Goal: Subscribe to service/newsletter

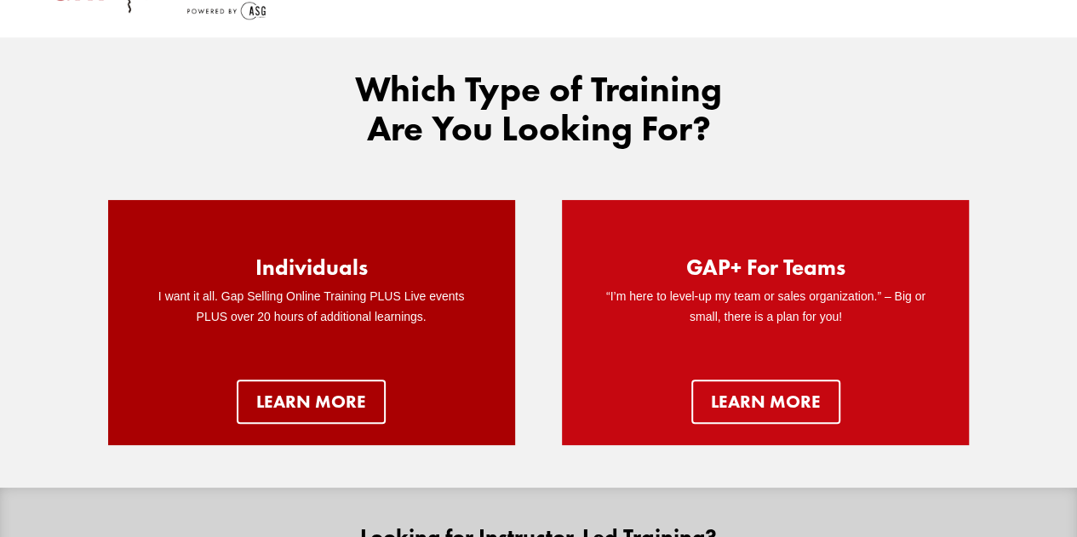
scroll to position [85, 0]
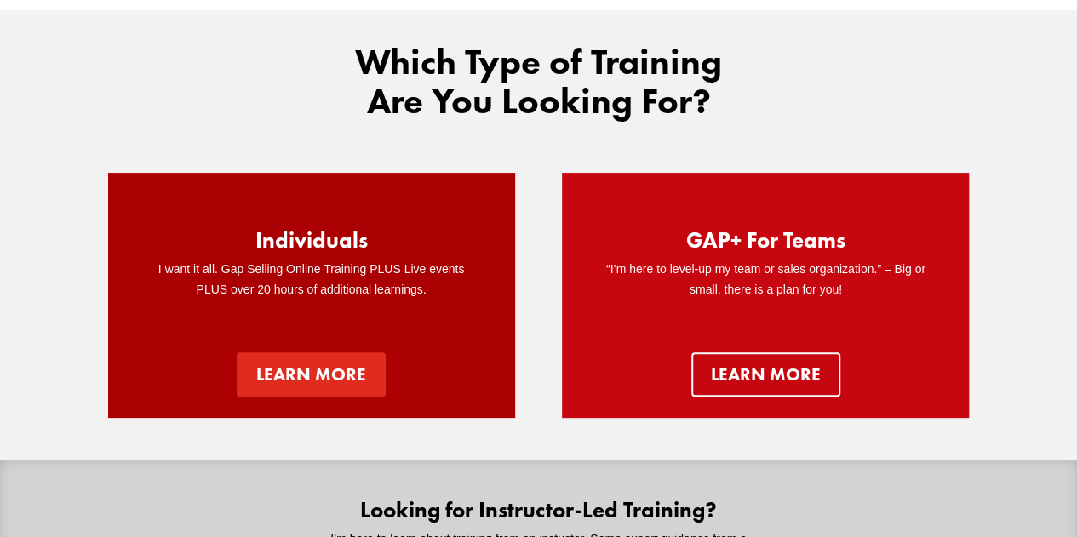
click at [286, 370] on link "Learn more" at bounding box center [311, 375] width 149 height 44
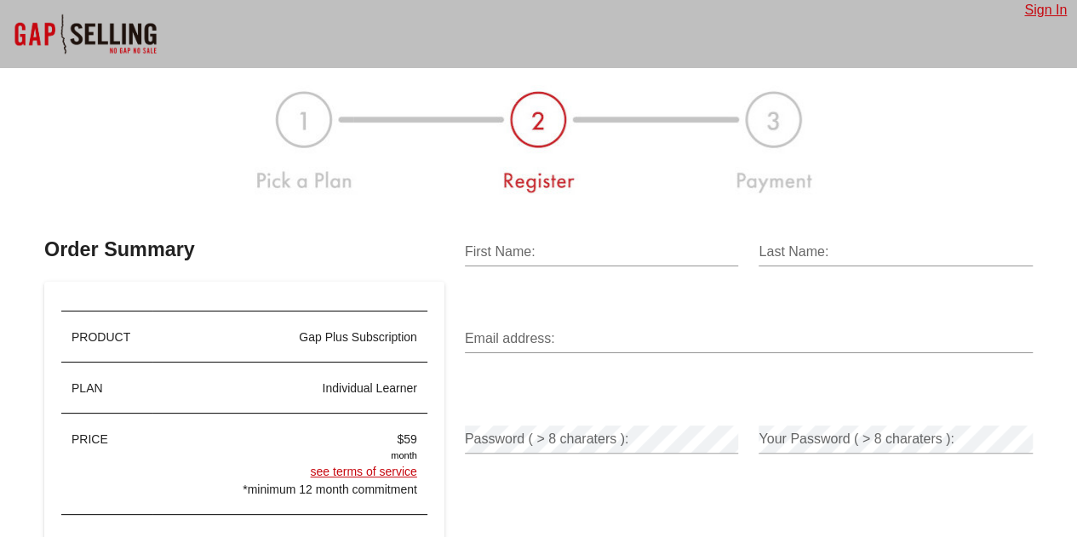
click at [561, 244] on input "First Name:" at bounding box center [602, 251] width 274 height 27
type input "[PERSON_NAME]"
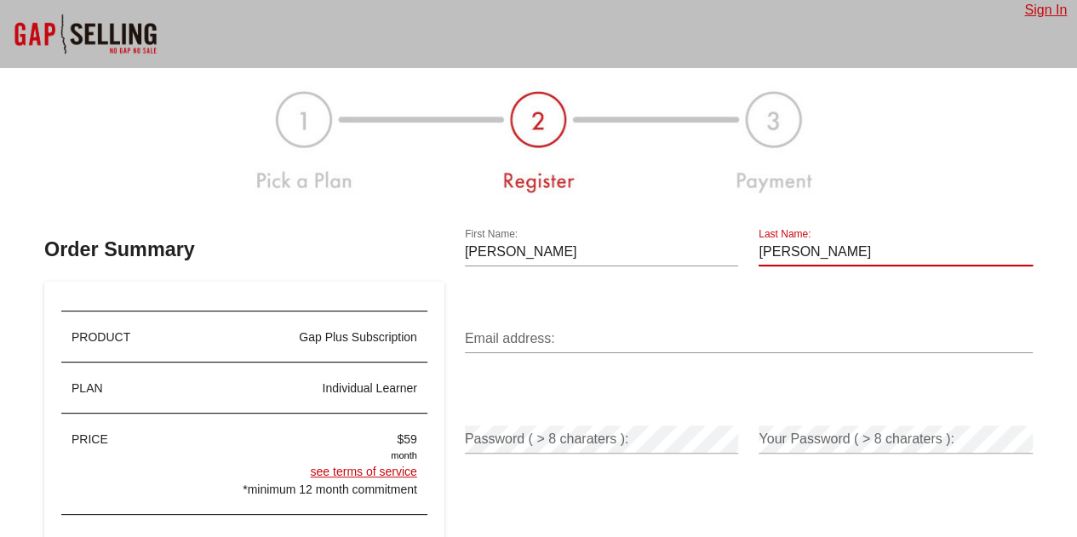
type input "[PERSON_NAME]"
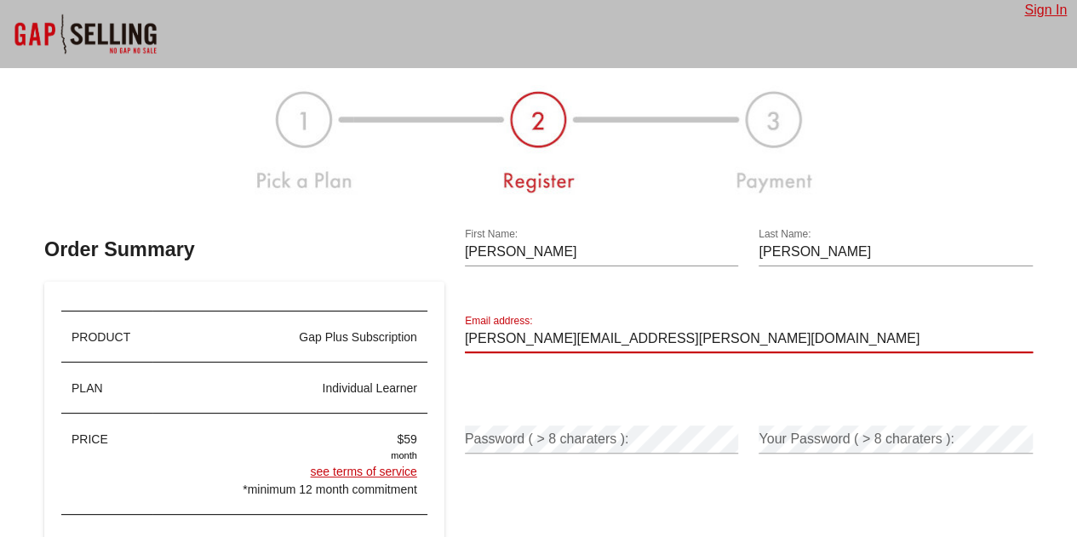
type input "[PERSON_NAME][EMAIL_ADDRESS][PERSON_NAME][DOMAIN_NAME]"
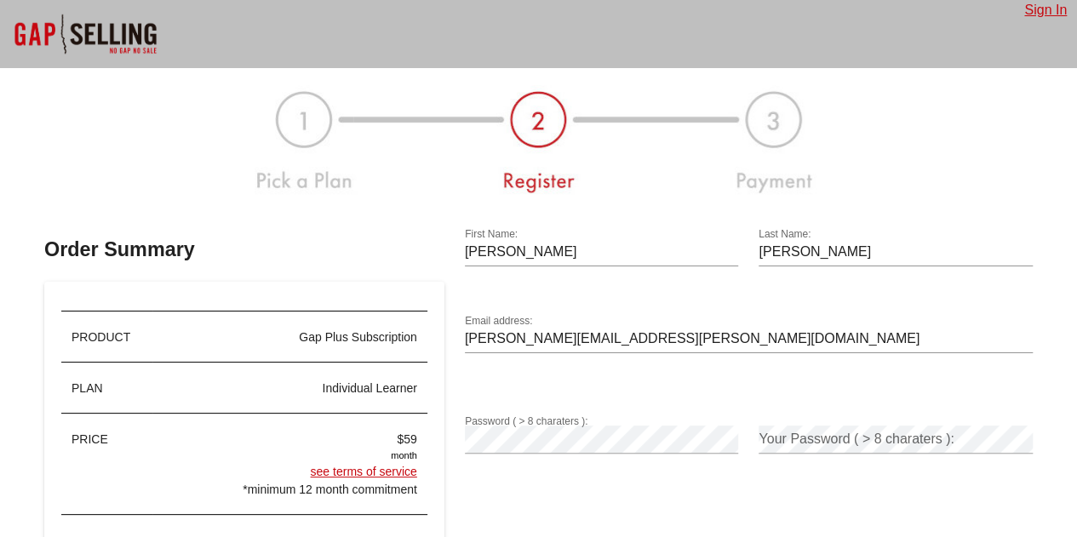
click at [586, 468] on div at bounding box center [602, 466] width 274 height 12
click at [885, 491] on div "Continue to Payment >" at bounding box center [749, 545] width 588 height 126
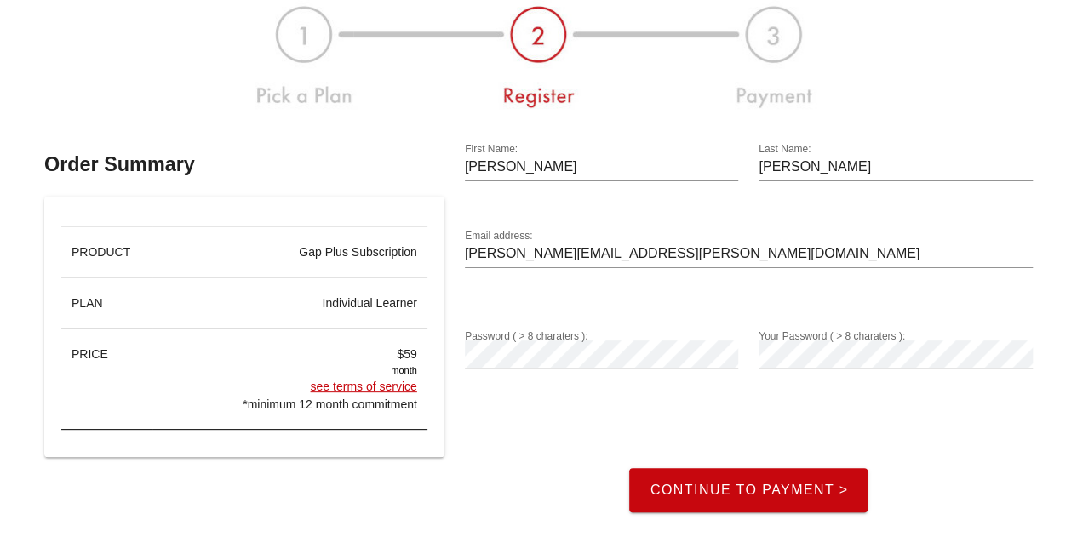
scroll to position [170, 0]
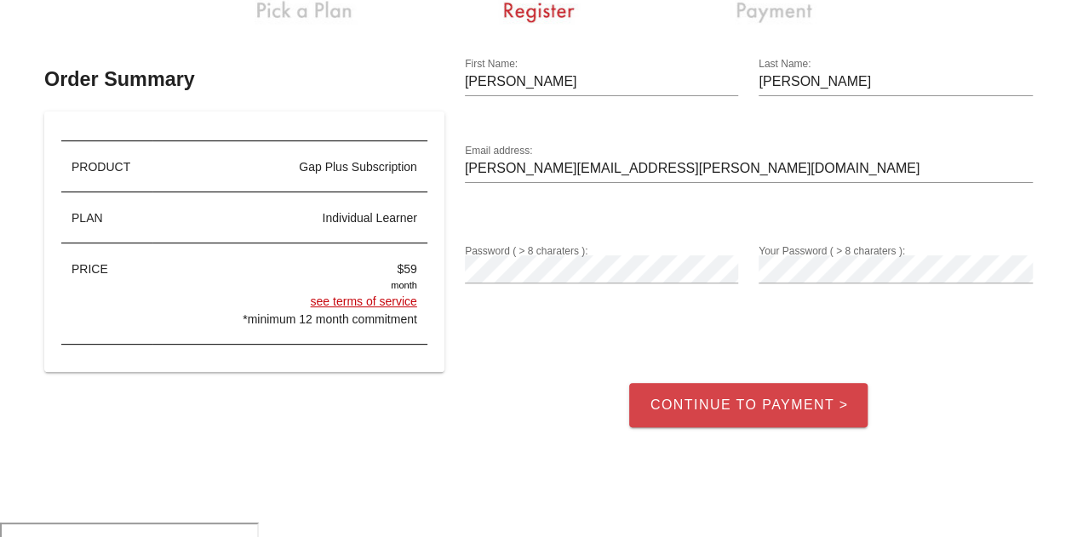
click at [745, 410] on span "Continue to Payment >" at bounding box center [748, 405] width 199 height 15
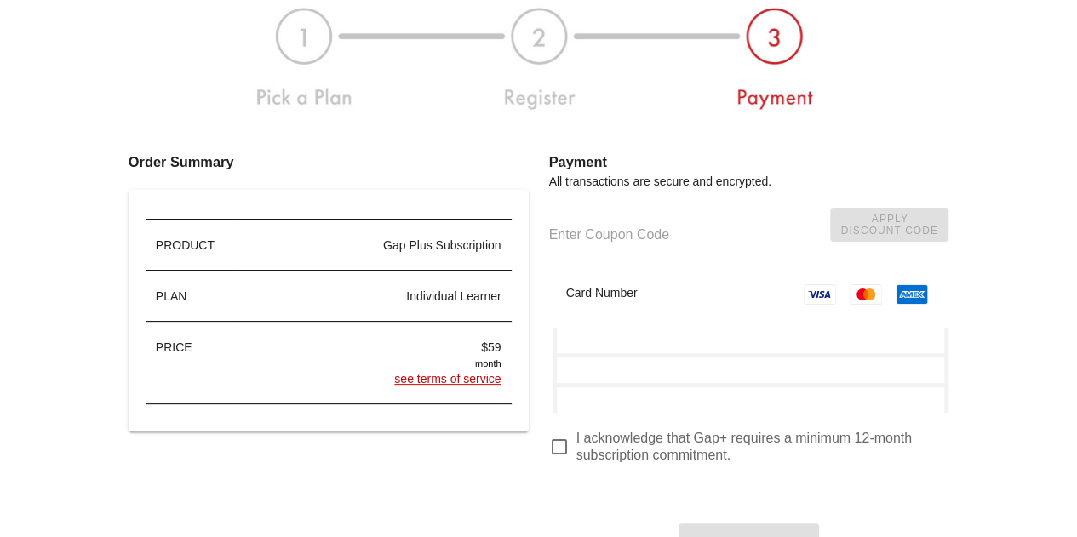
scroll to position [0, 0]
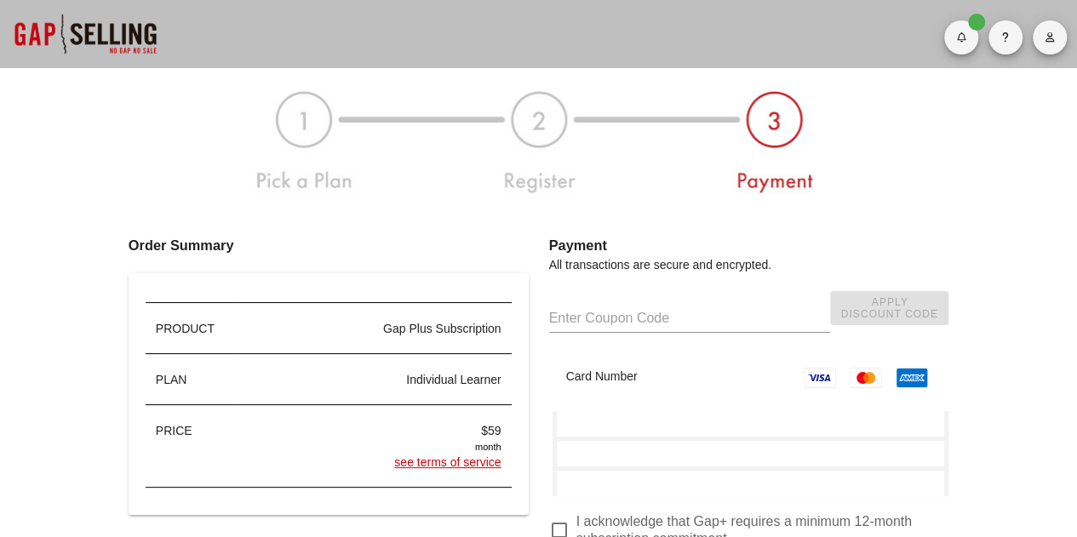
click at [83, 34] on div at bounding box center [85, 34] width 170 height 68
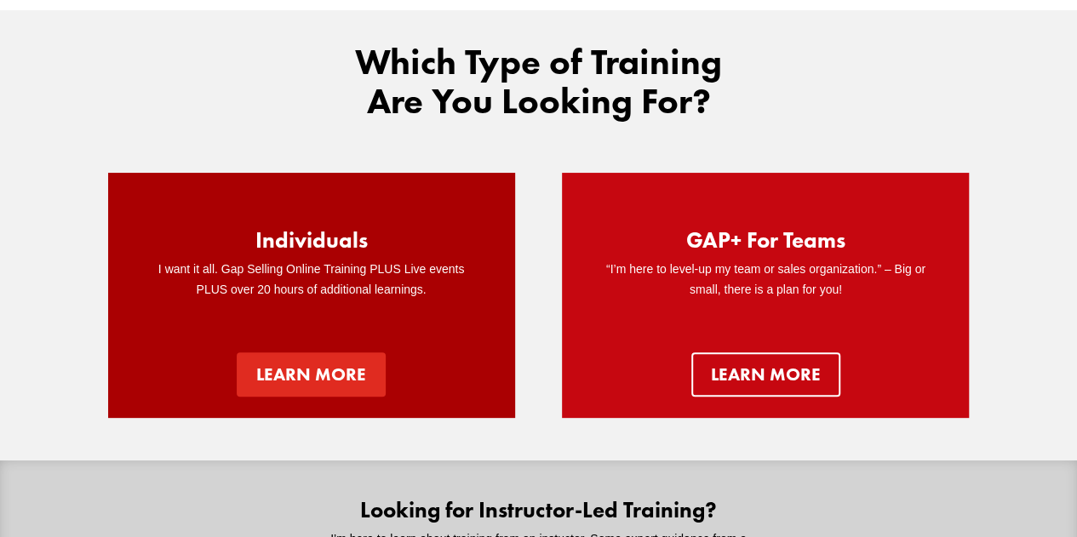
click at [334, 367] on link "Learn more" at bounding box center [311, 375] width 149 height 44
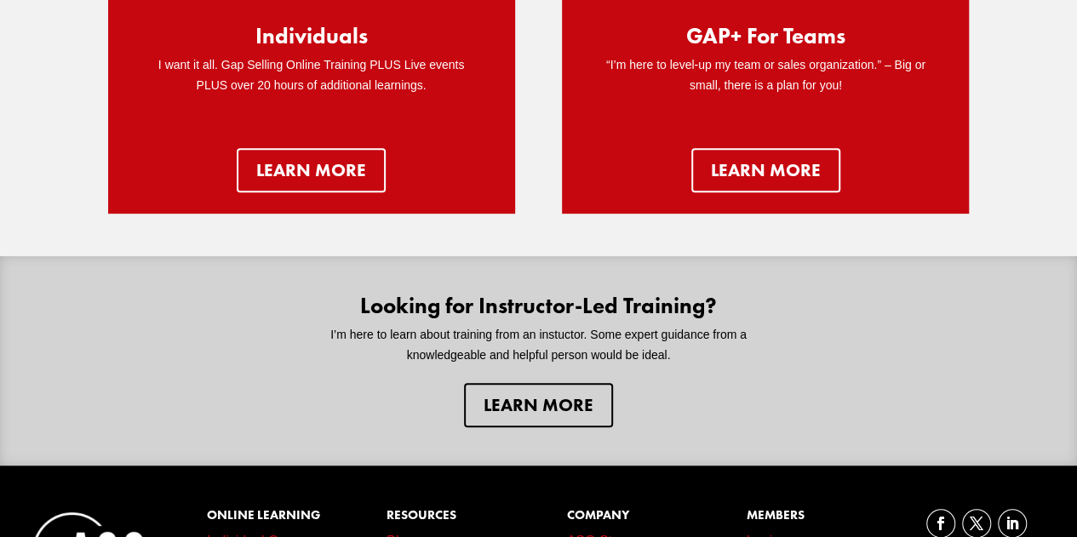
scroll to position [420, 0]
